Goal: Task Accomplishment & Management: Use online tool/utility

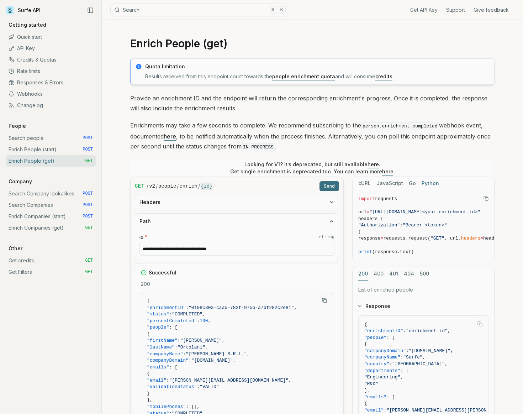
scroll to position [95, 0]
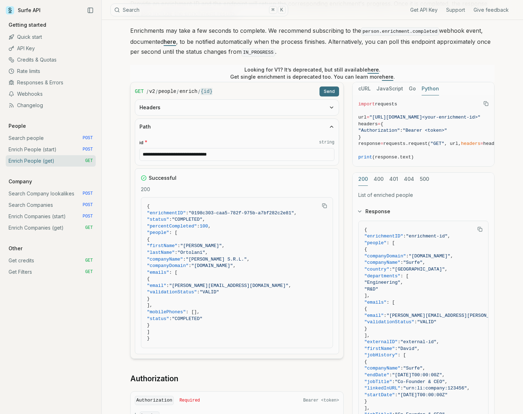
click at [239, 149] on input "**********" at bounding box center [236, 154] width 195 height 13
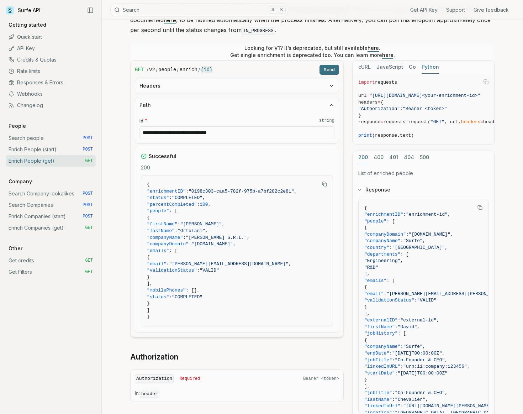
scroll to position [117, 0]
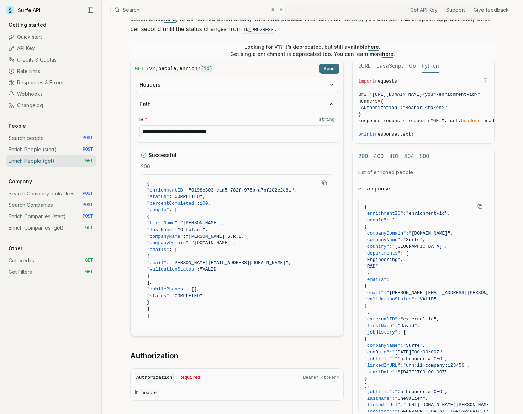
paste input "text"
type input "**********"
click at [328, 69] on button "Send" at bounding box center [330, 69] width 20 height 10
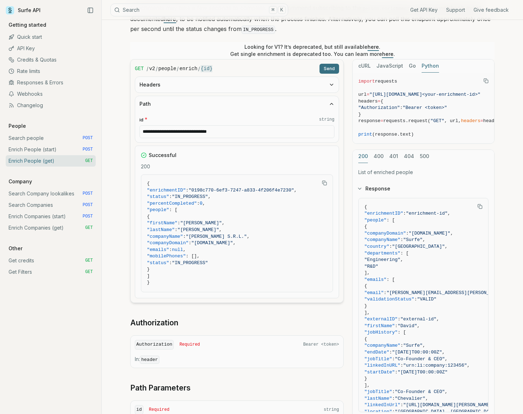
click at [328, 69] on button "Send" at bounding box center [330, 69] width 20 height 10
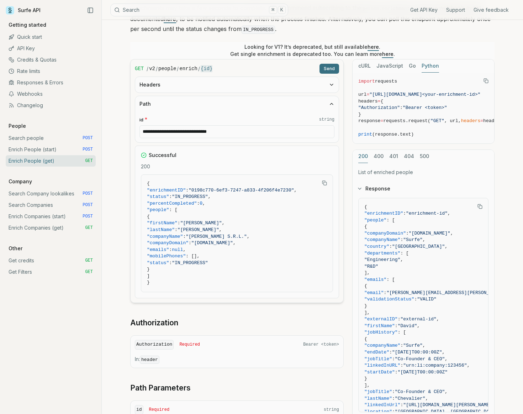
click at [328, 69] on button "Send" at bounding box center [330, 69] width 20 height 10
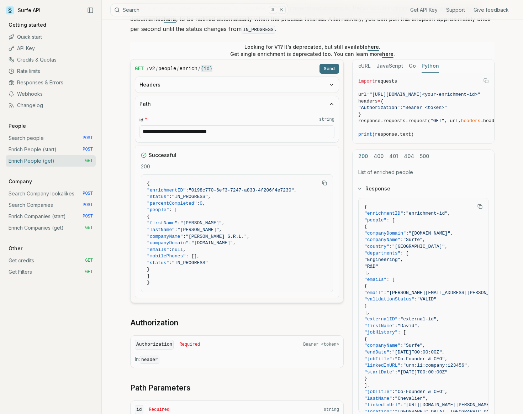
click at [328, 69] on button "Send" at bounding box center [330, 69] width 20 height 10
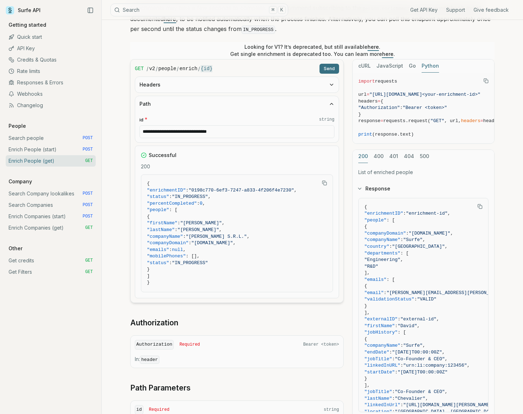
click at [328, 69] on button "Send" at bounding box center [330, 69] width 20 height 10
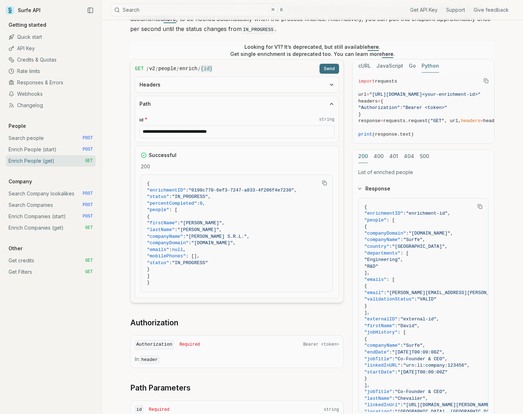
click at [328, 69] on button "Send" at bounding box center [330, 69] width 20 height 10
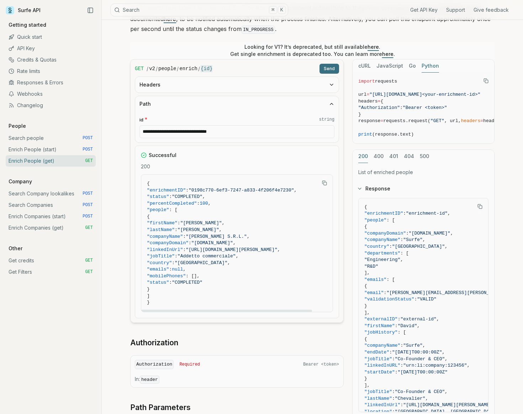
click at [183, 269] on span "null" at bounding box center [177, 269] width 11 height 5
click at [186, 273] on span ""mobilePhones"" at bounding box center [166, 275] width 39 height 5
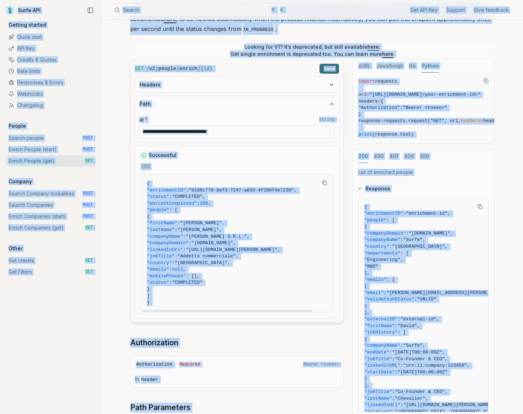
click at [186, 273] on span ""mobilePhones"" at bounding box center [166, 275] width 39 height 5
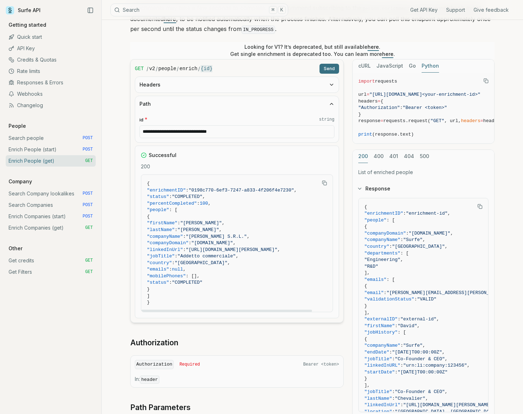
click at [322, 182] on icon "Copy Text" at bounding box center [324, 182] width 5 height 5
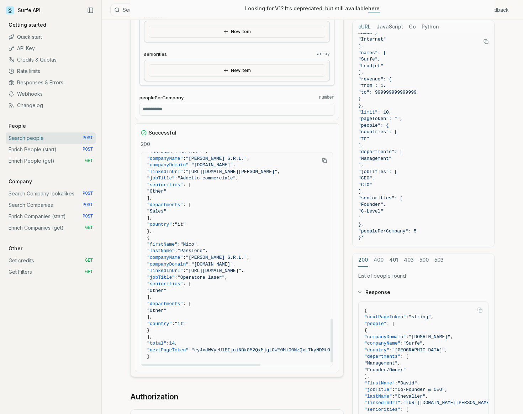
scroll to position [745, 0]
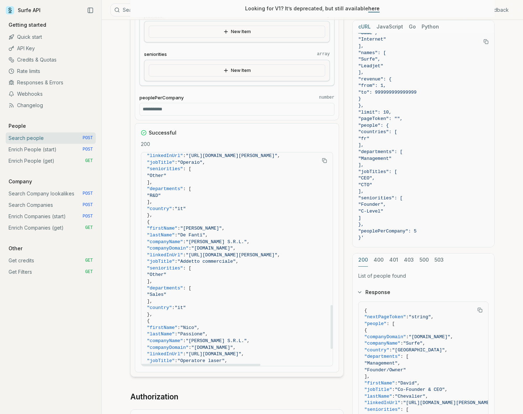
click at [213, 231] on span ""[PERSON_NAME]"" at bounding box center [201, 228] width 42 height 5
copy span "[PERSON_NAME]"
click at [205, 234] on span ""De Fanti"" at bounding box center [192, 234] width 28 height 5
drag, startPoint x: 213, startPoint y: 234, endPoint x: 204, endPoint y: 234, distance: 10.0
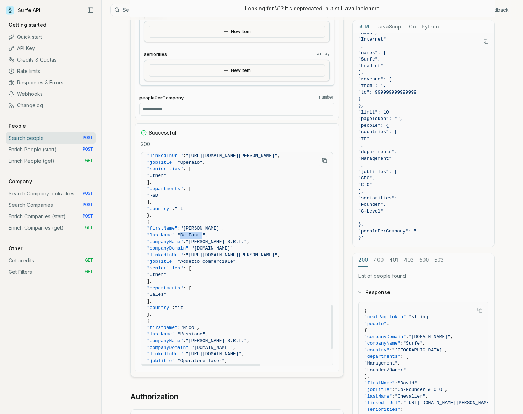
click at [204, 234] on span ""De Fanti"" at bounding box center [192, 234] width 28 height 5
copy span "De Fanti"
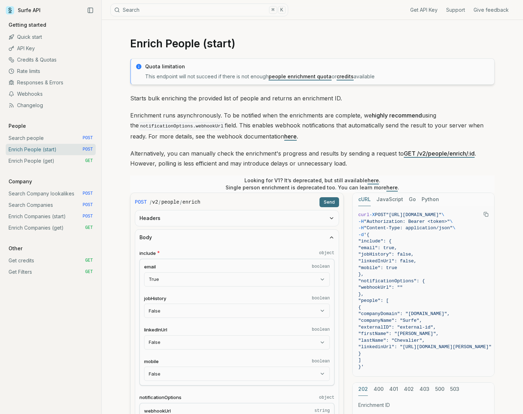
select select "*****"
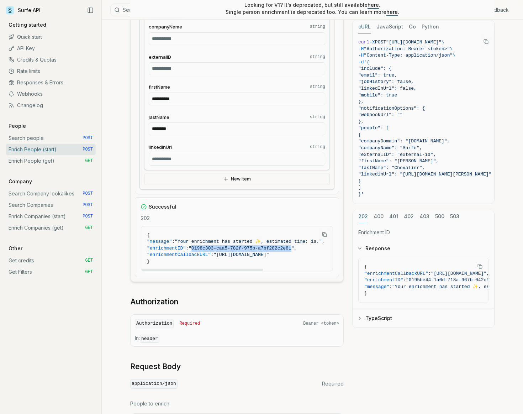
scroll to position [388, 0]
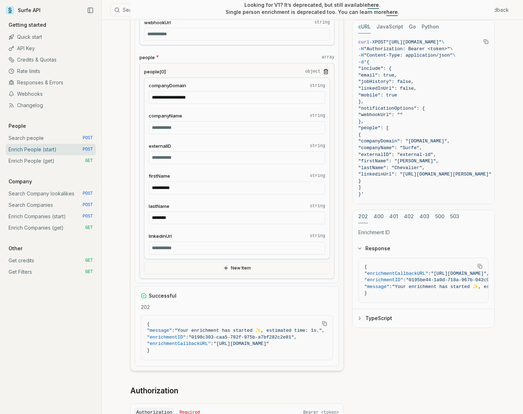
click at [196, 191] on input "**********" at bounding box center [237, 187] width 176 height 13
paste input "text"
type input "*******"
click at [217, 217] on input "********" at bounding box center [237, 217] width 176 height 13
paste input "text"
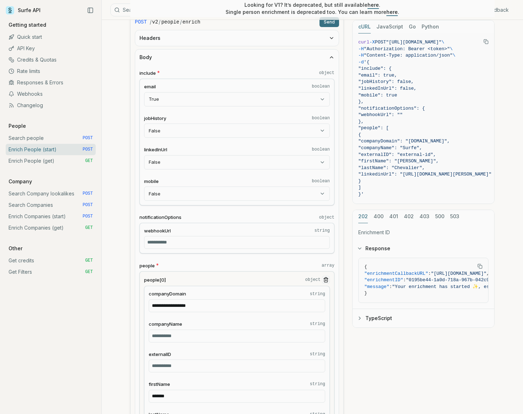
scroll to position [22, 0]
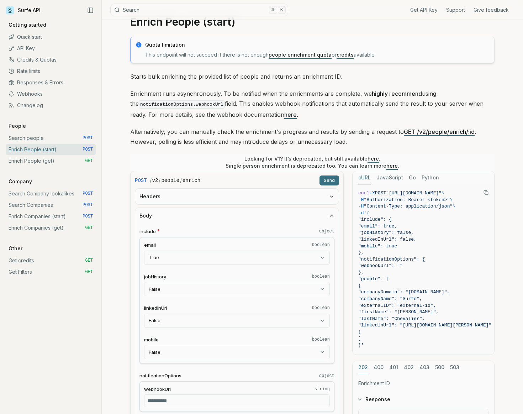
type input "********"
click at [333, 181] on button "Send" at bounding box center [330, 180] width 20 height 10
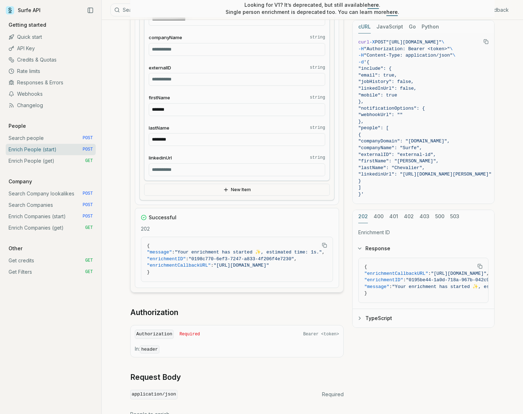
scroll to position [542, 0]
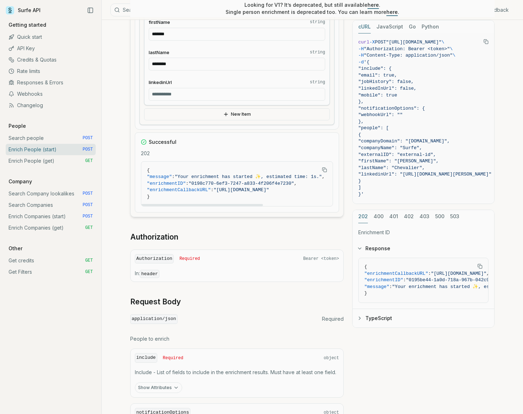
click at [283, 185] on span ""0198c770-6ef3-7247-a833-4f206f4e7230"" at bounding box center [241, 183] width 105 height 5
click at [285, 182] on span ""0198c770-6ef3-7247-a833-4f206f4e7230"" at bounding box center [241, 183] width 105 height 5
drag, startPoint x: 285, startPoint y: 182, endPoint x: 221, endPoint y: 182, distance: 64.4
click at [221, 182] on span ""0198c770-6ef3-7247-a833-4f206f4e7230"" at bounding box center [241, 183] width 105 height 5
copy span "0198c770-6ef3-7247-a833-4f206f4e7230"
